Goal: Check status: Check status

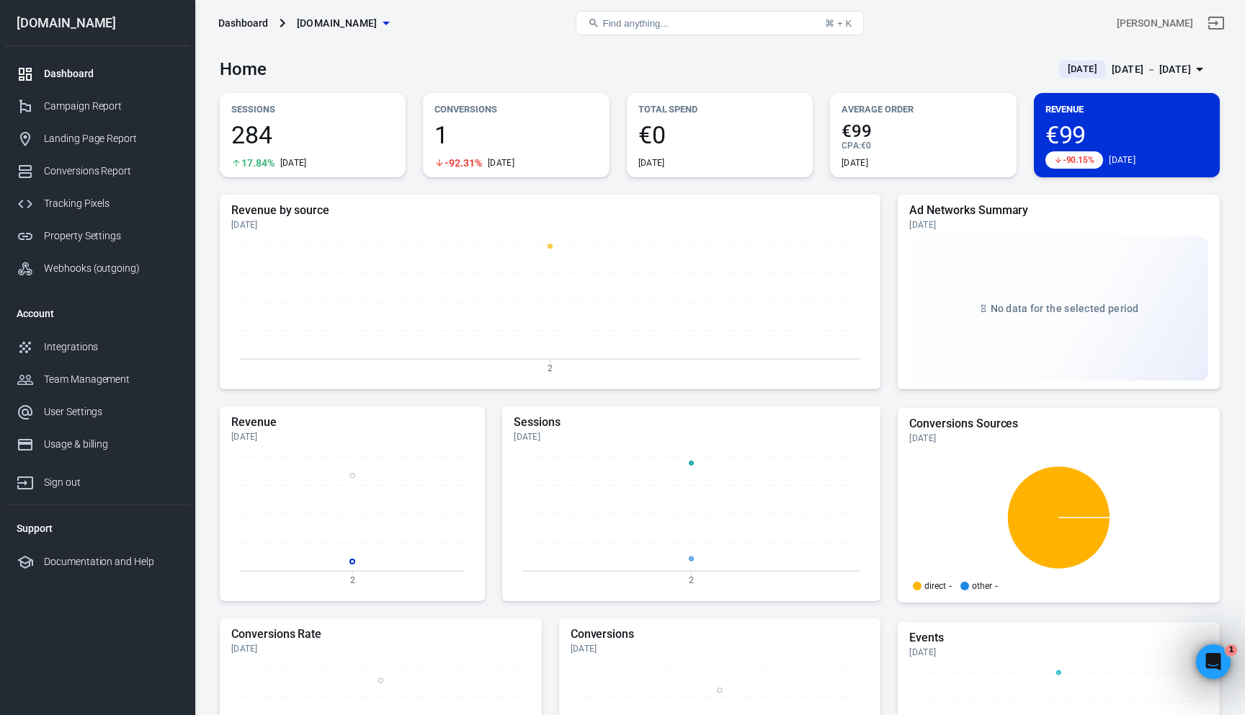
click at [1144, 64] on div "[DATE] － [DATE]" at bounding box center [1151, 70] width 79 height 18
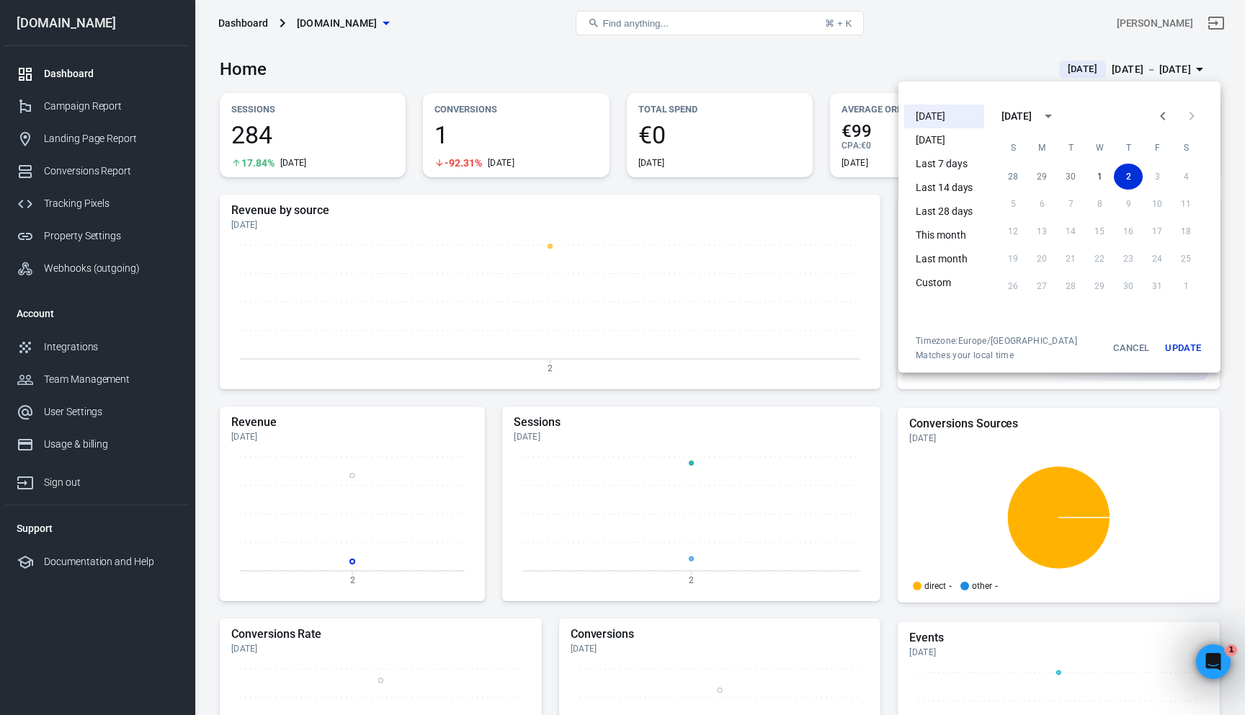
click at [962, 141] on li "[DATE]" at bounding box center [944, 140] width 80 height 24
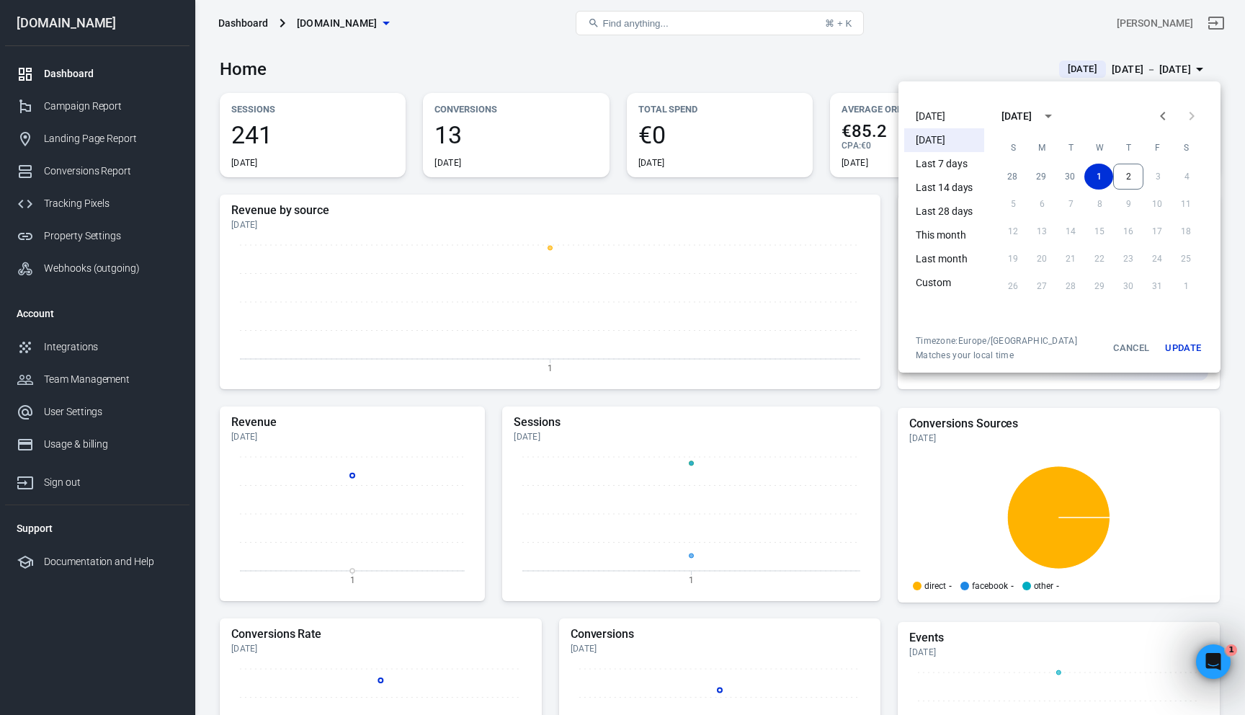
click at [766, 240] on div at bounding box center [622, 357] width 1245 height 715
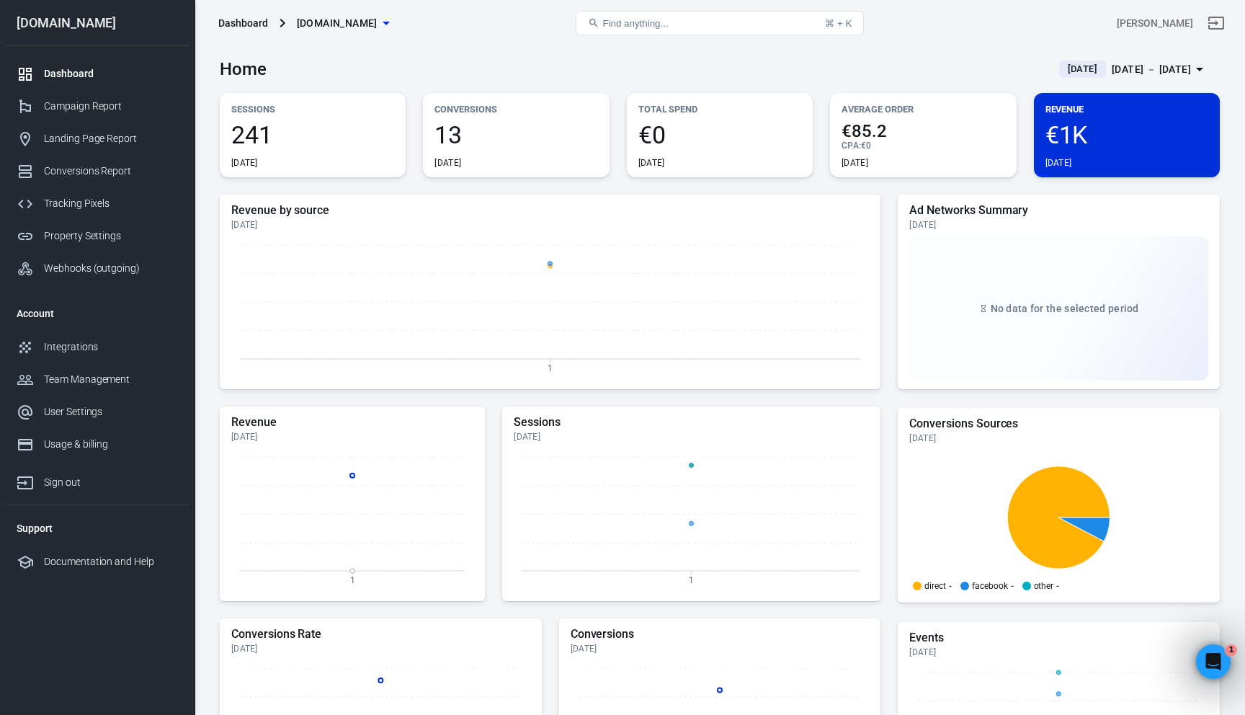
click at [370, 21] on span "[DOMAIN_NAME]" at bounding box center [337, 23] width 81 height 18
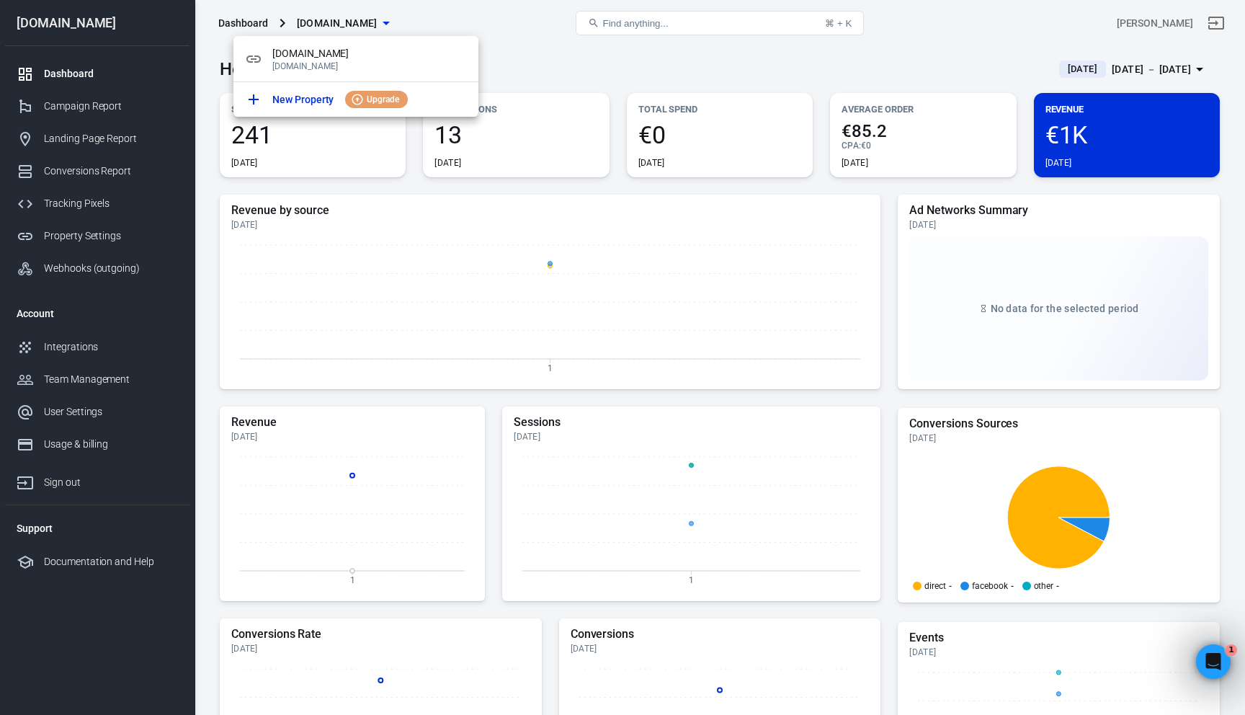
click at [370, 21] on div at bounding box center [622, 357] width 1245 height 715
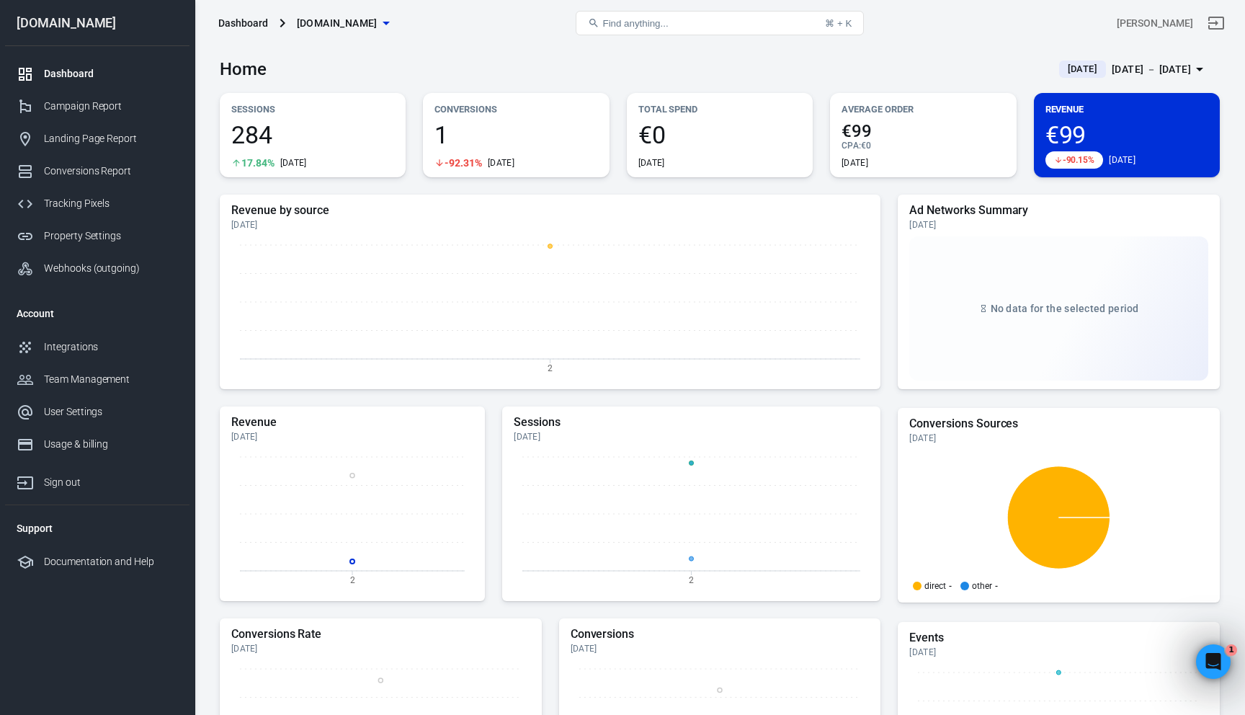
click at [1082, 67] on span "[DATE]" at bounding box center [1082, 69] width 41 height 14
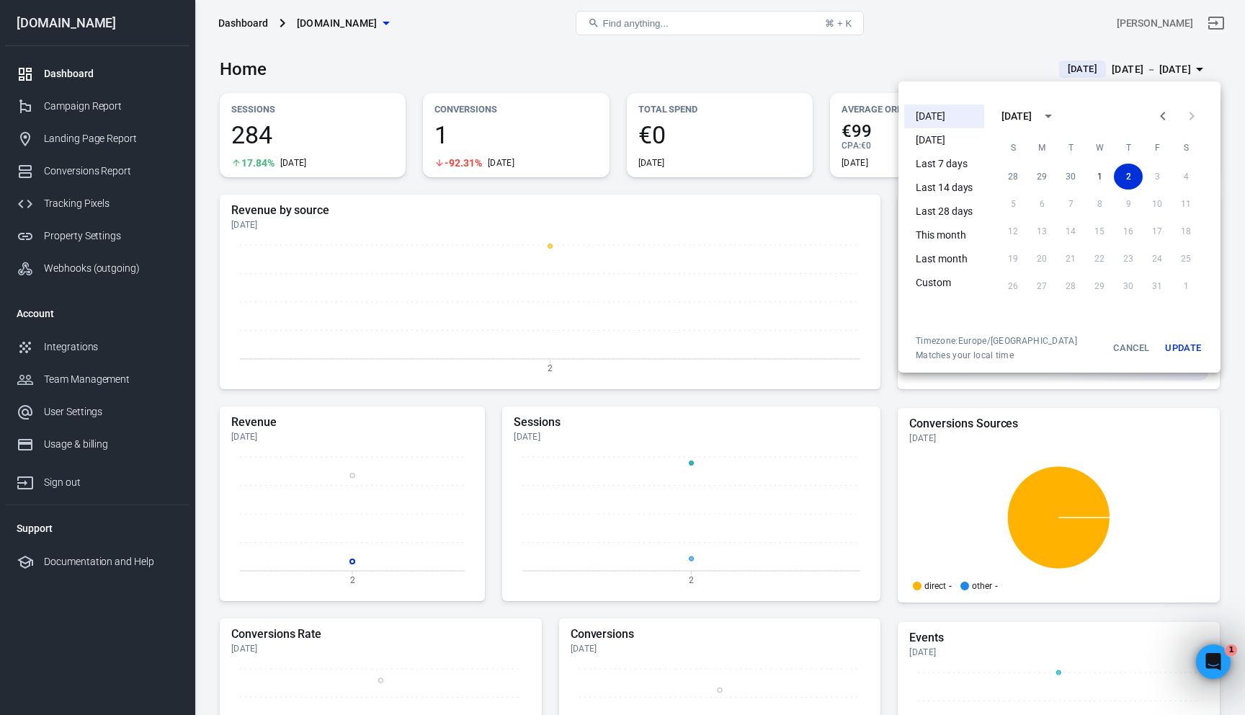
click at [955, 146] on li "[DATE]" at bounding box center [944, 140] width 80 height 24
